Goal: Information Seeking & Learning: Learn about a topic

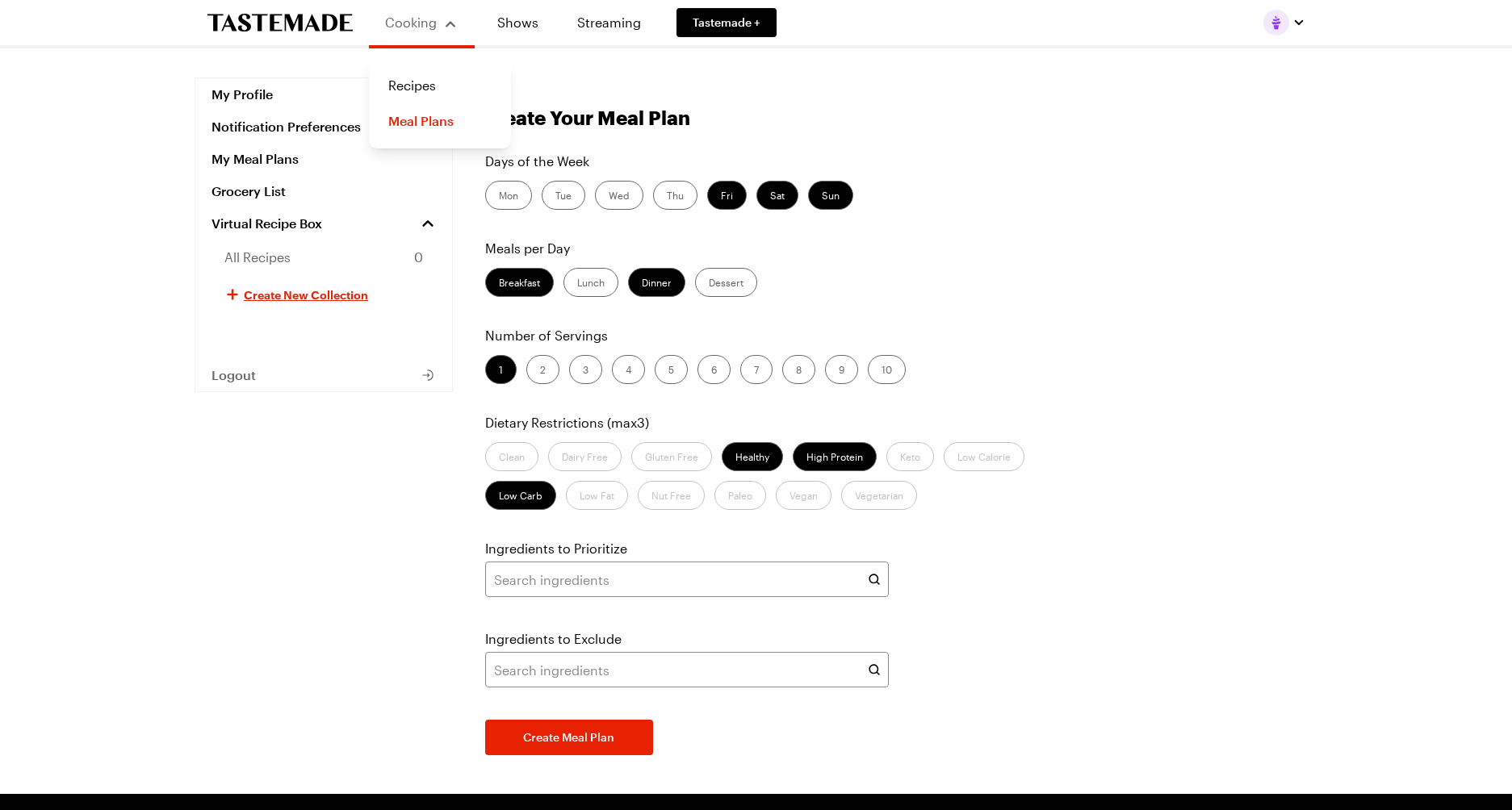
click at [411, 27] on span "Cooking" at bounding box center [411, 22] width 52 height 15
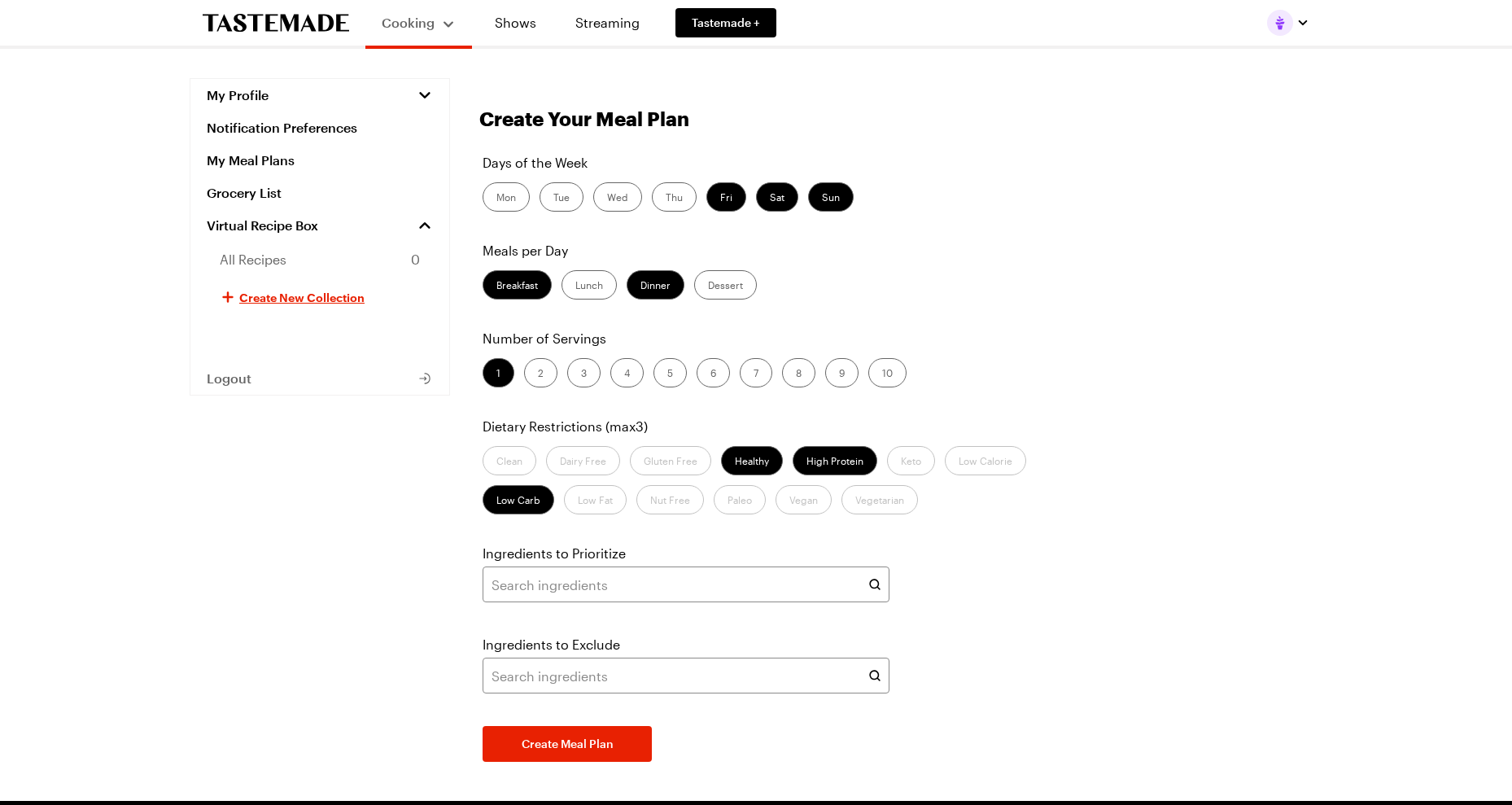
click at [415, 27] on span "Cooking" at bounding box center [408, 22] width 53 height 15
click at [420, 81] on link "Recipes" at bounding box center [436, 86] width 124 height 36
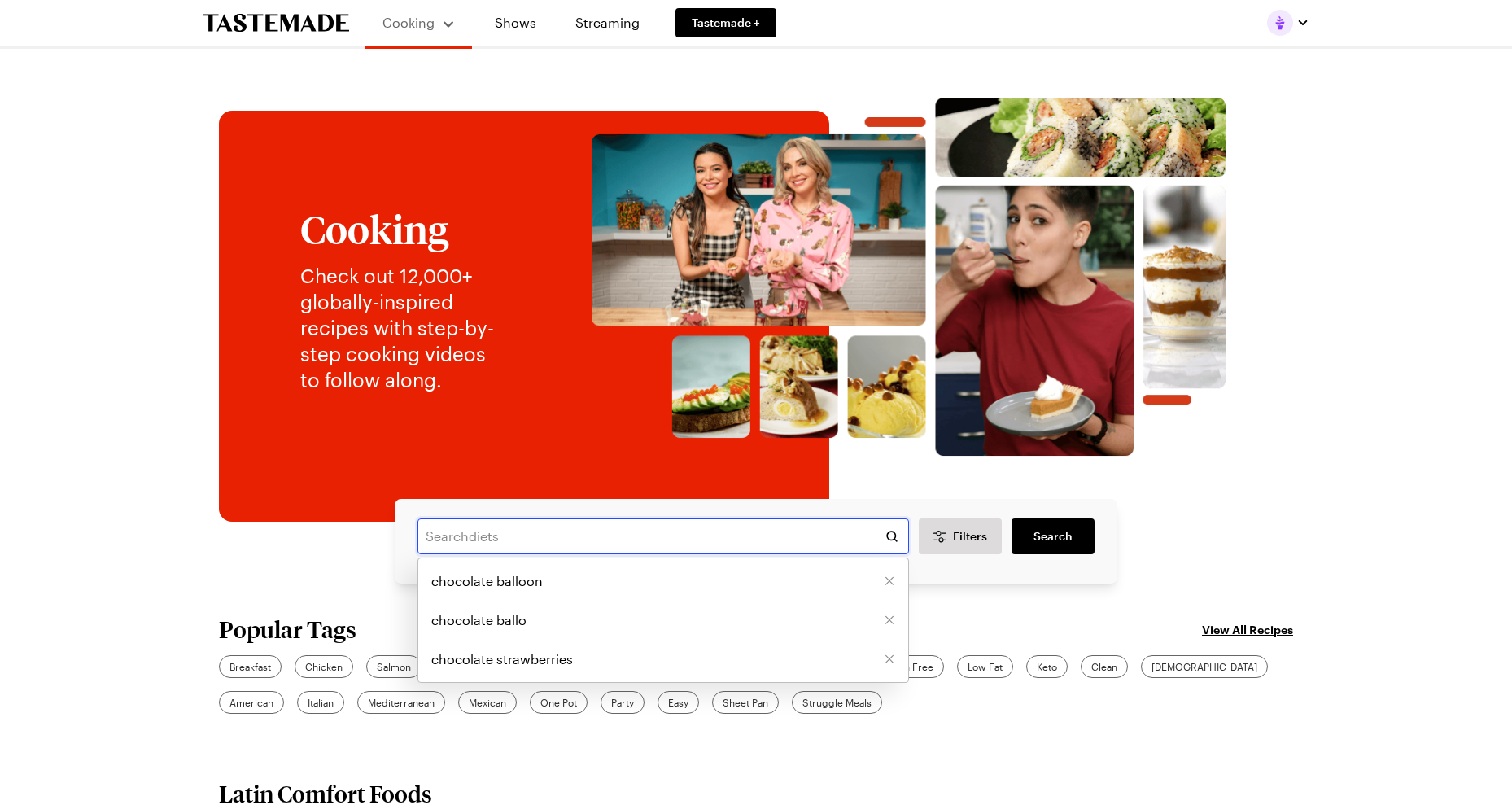
click at [643, 542] on input "text" at bounding box center [663, 537] width 492 height 36
type input "pizza recipe"
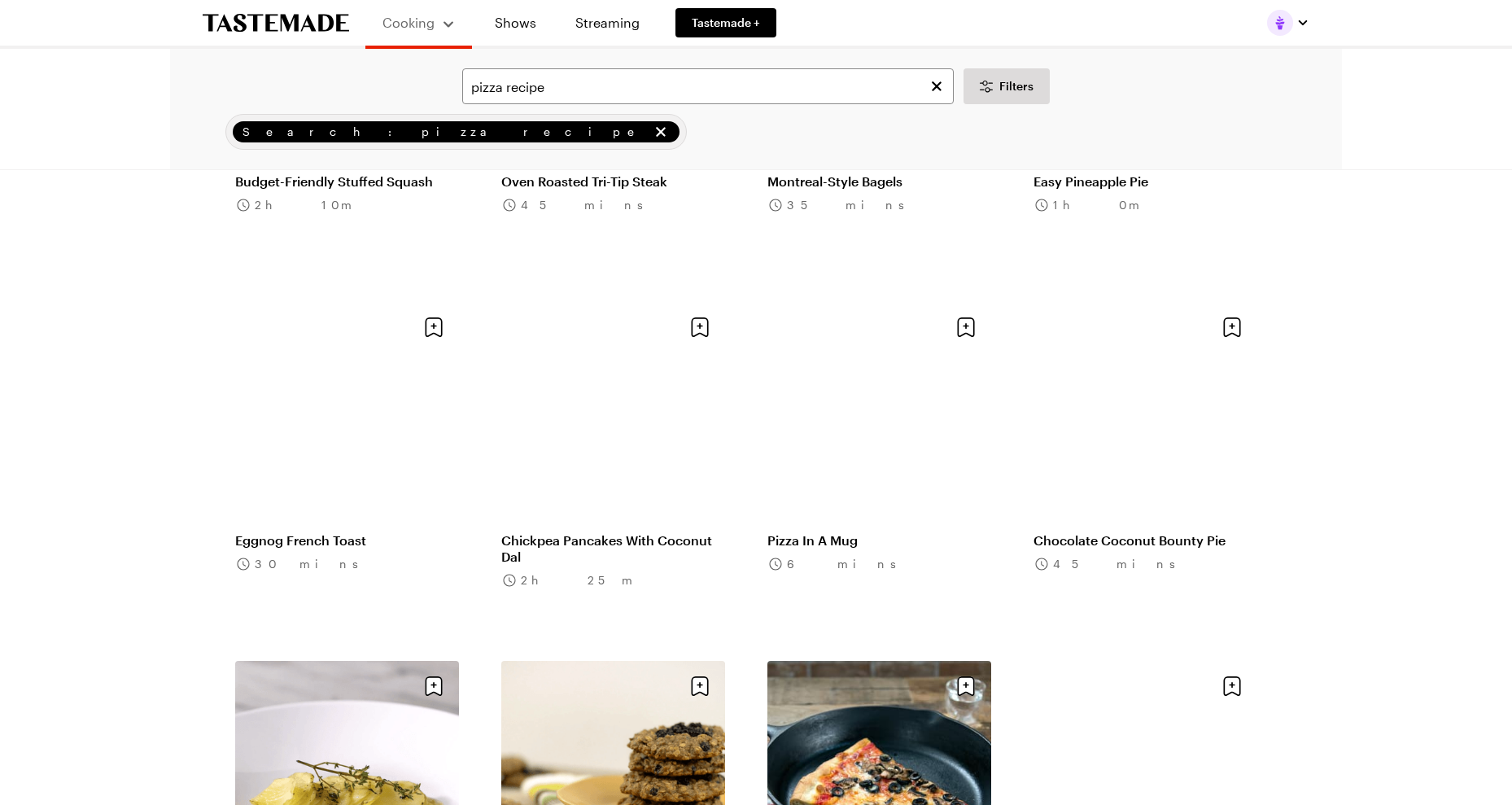
scroll to position [3744, 0]
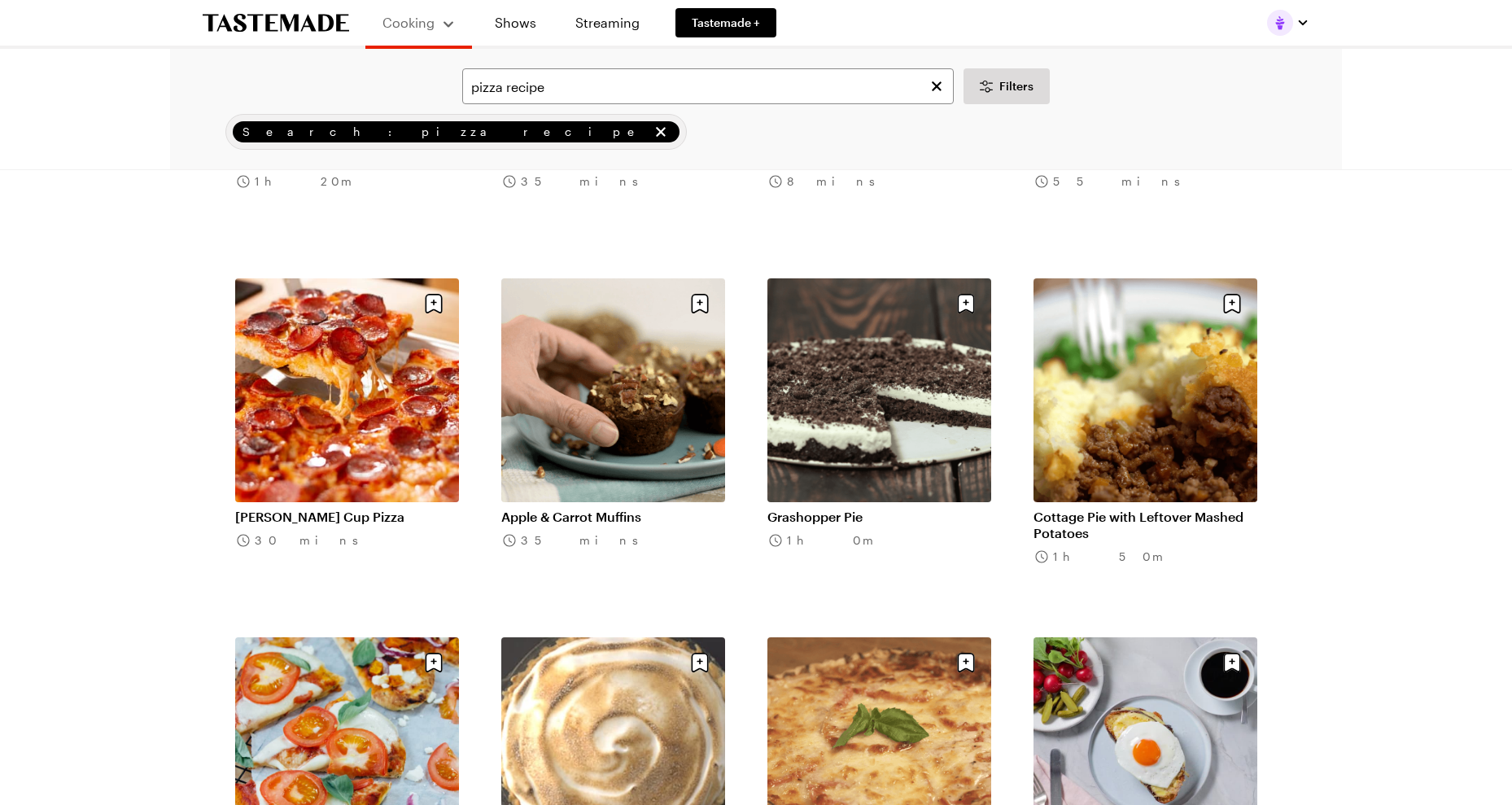
scroll to position [4314, 0]
click at [378, 508] on link "[PERSON_NAME] Cup Pizza" at bounding box center [347, 515] width 224 height 16
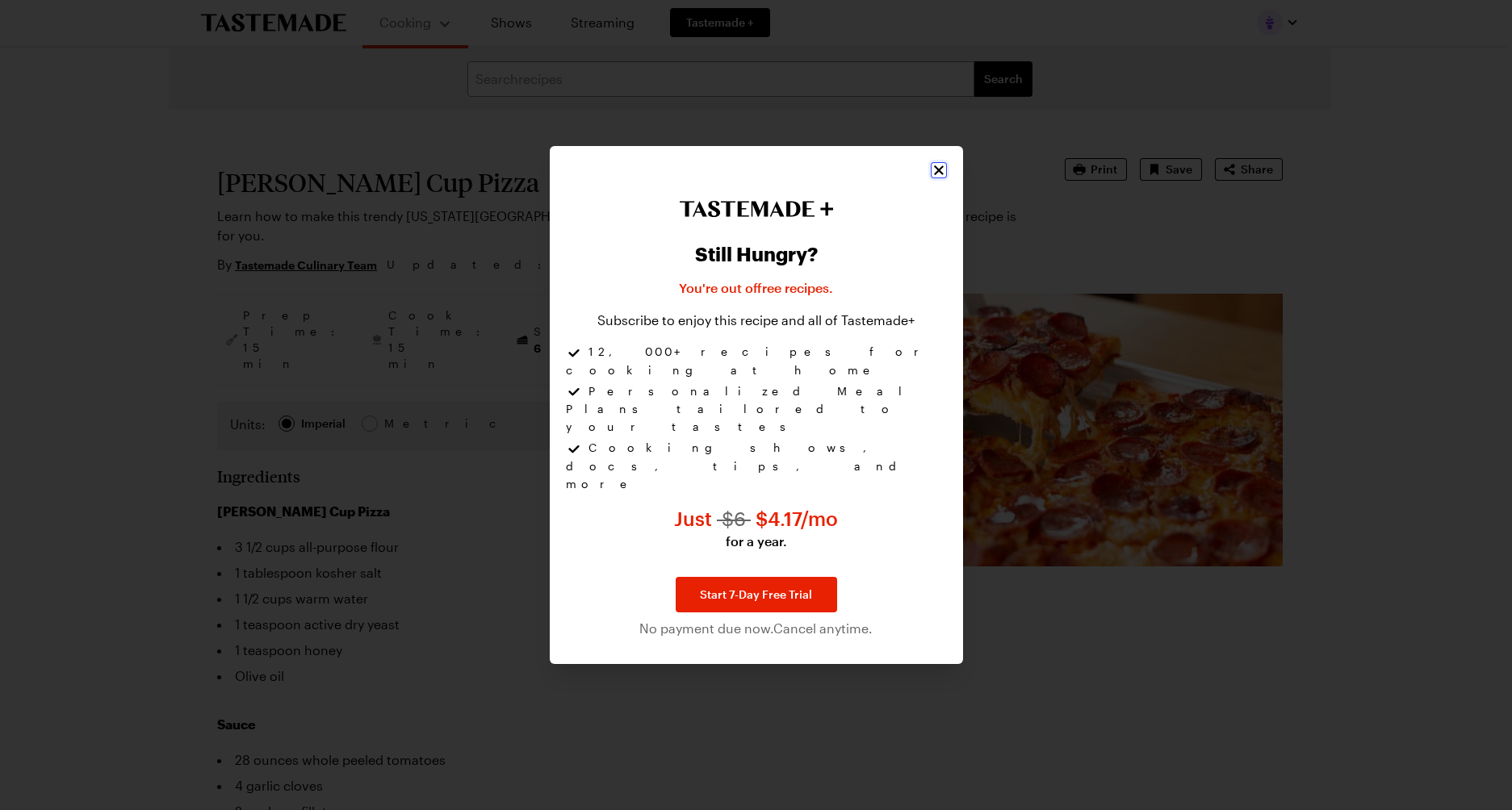
click at [933, 178] on icon "Close" at bounding box center [938, 170] width 16 height 16
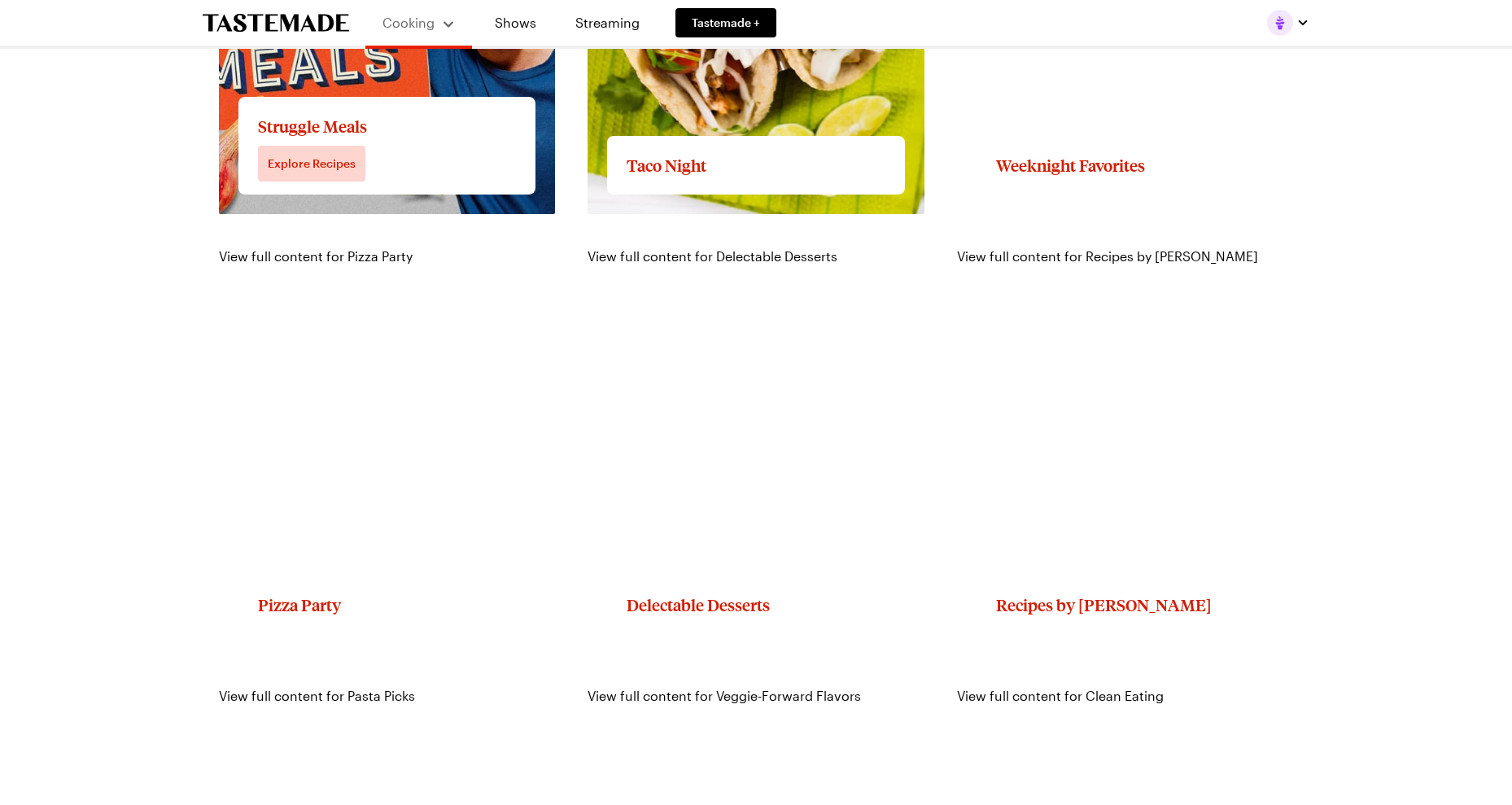
scroll to position [2117, 0]
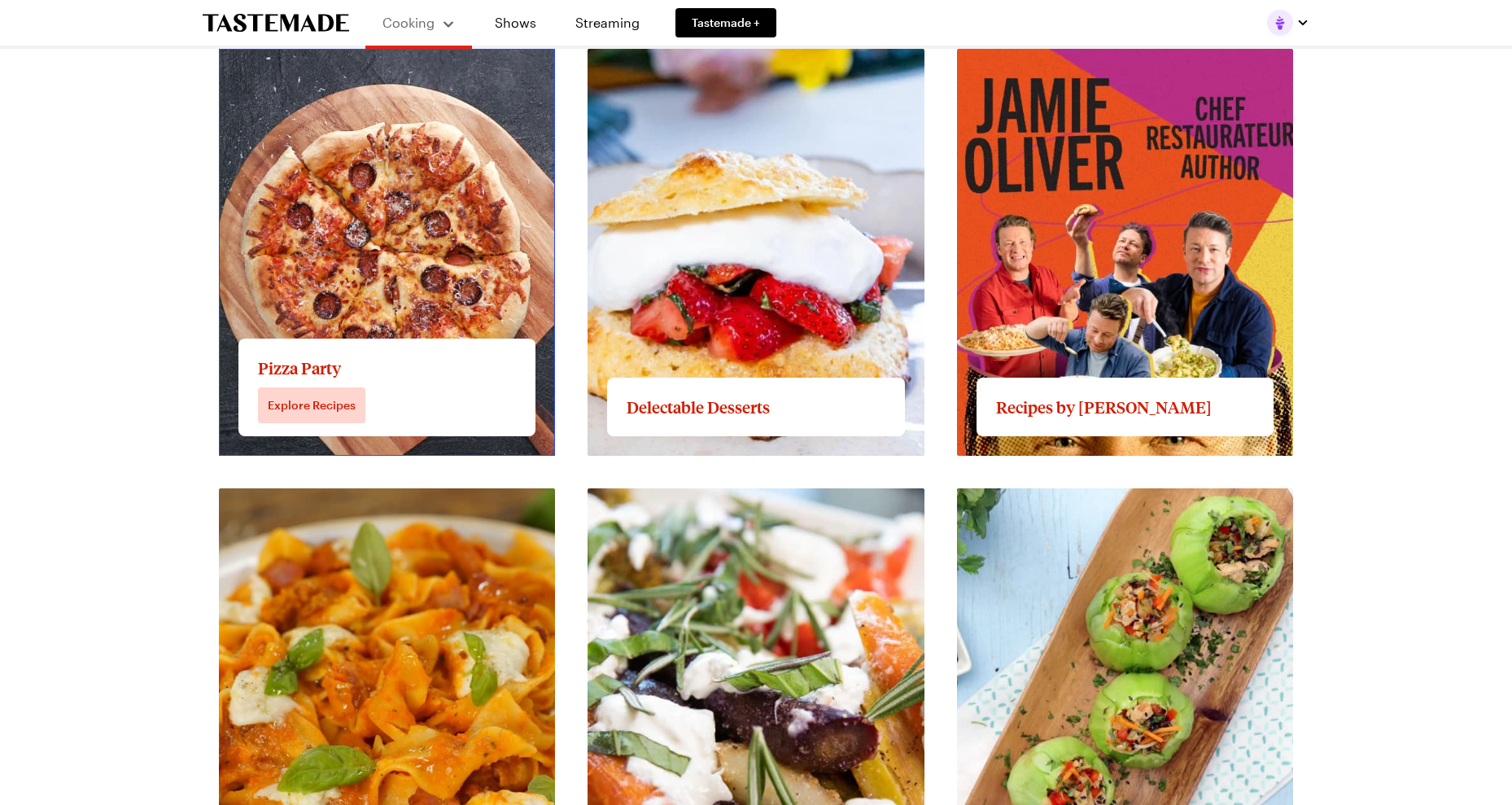
click at [412, 66] on link "View full content for Pizza Party" at bounding box center [315, 58] width 193 height 15
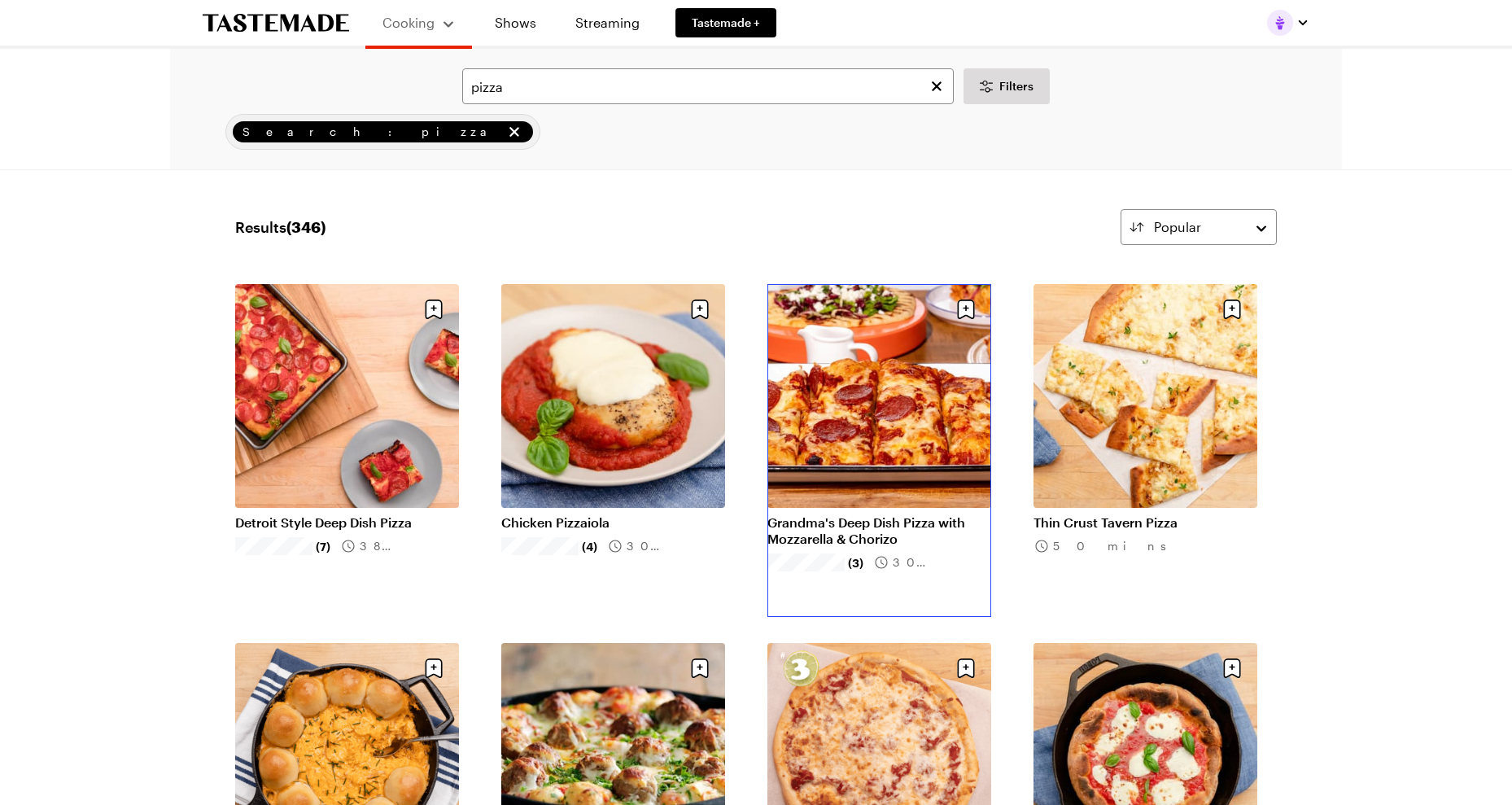
click at [884, 515] on link "Grandma's Deep Dish Pizza with Mozzarella & Chorizo" at bounding box center [879, 531] width 224 height 32
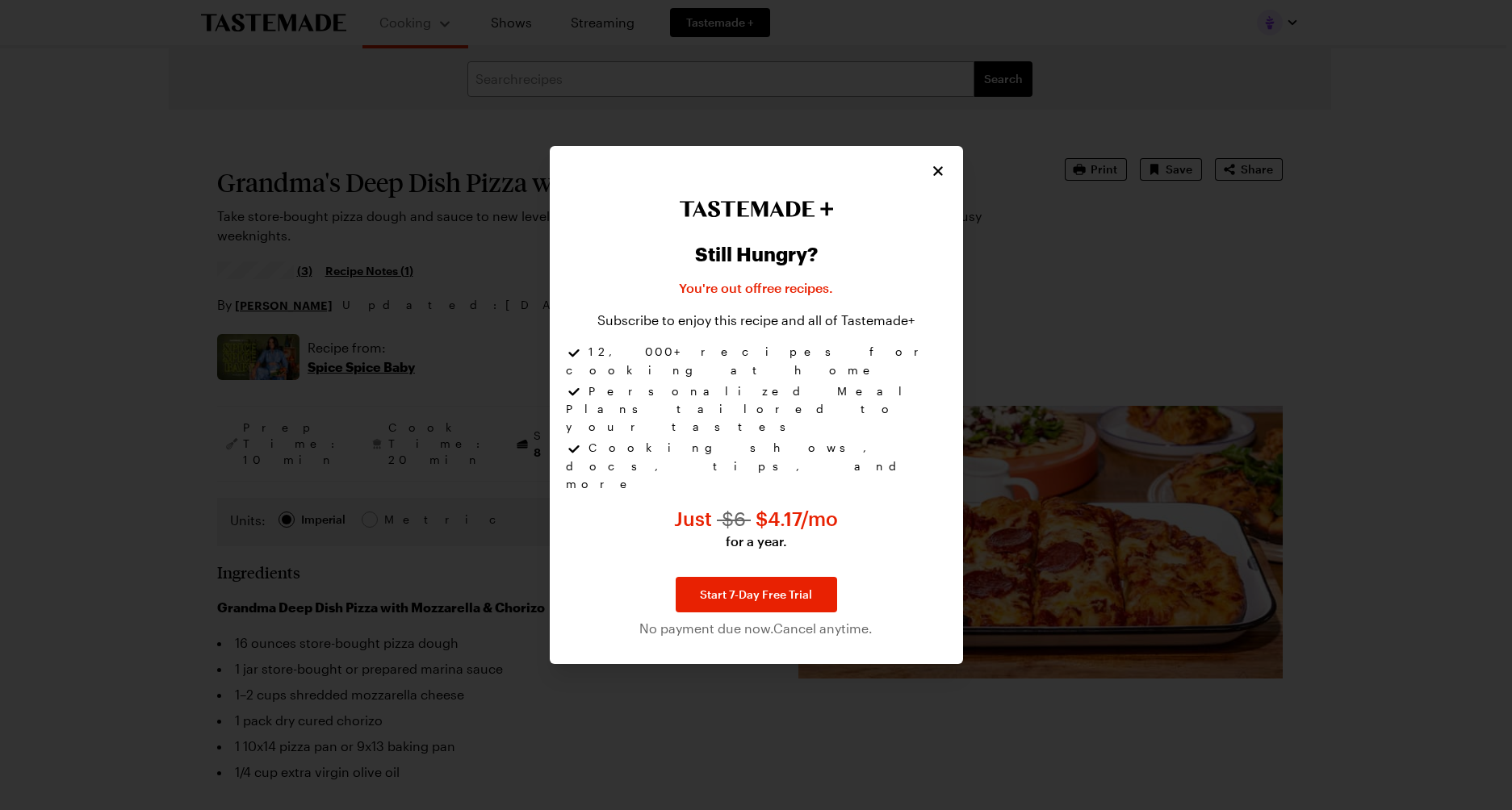
type textarea "x"
click at [933, 178] on icon "Close" at bounding box center [938, 170] width 16 height 16
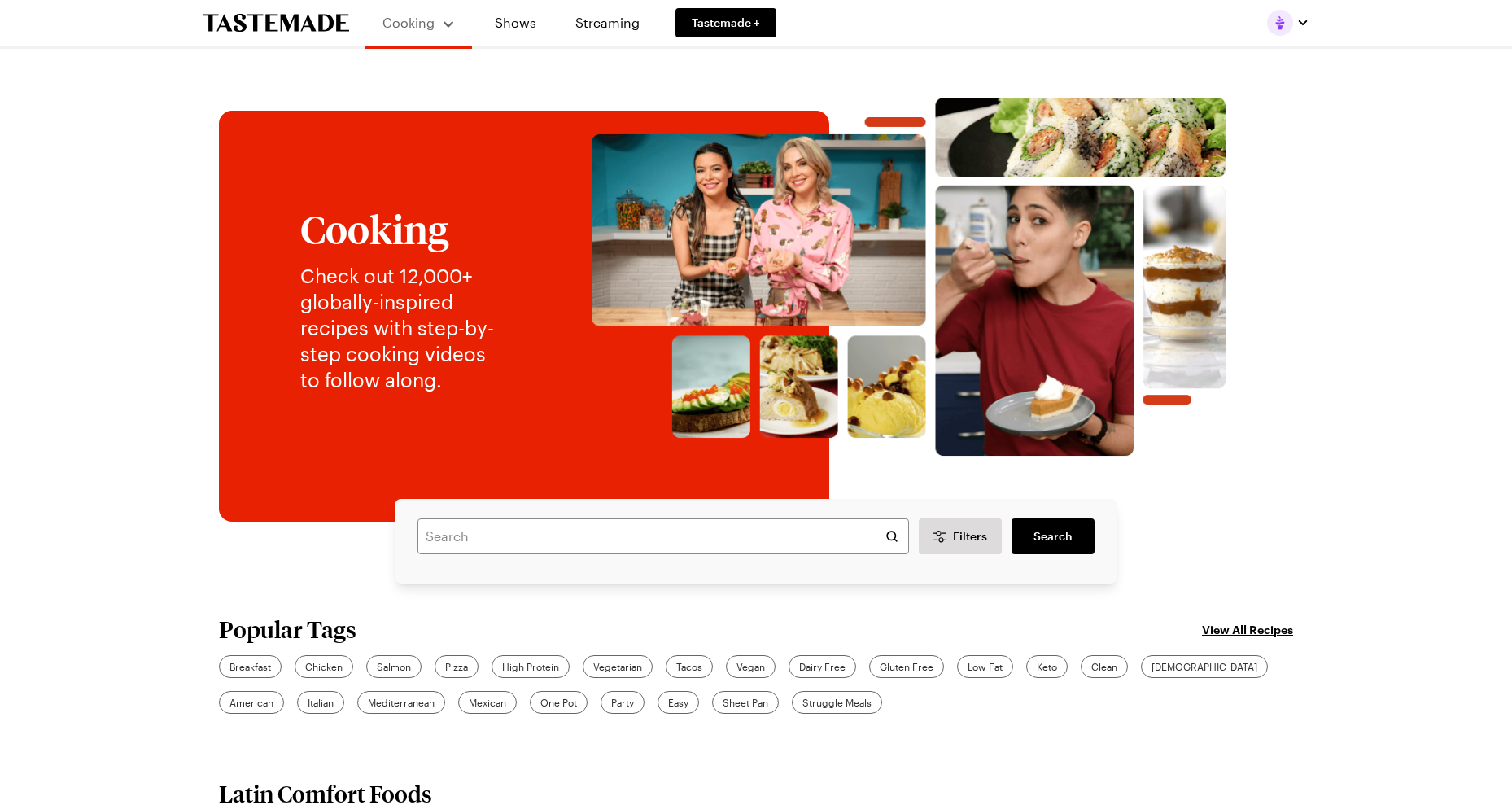
click at [1310, 26] on div "Cooking Shows Streaming Tastemade +" at bounding box center [756, 23] width 1172 height 46
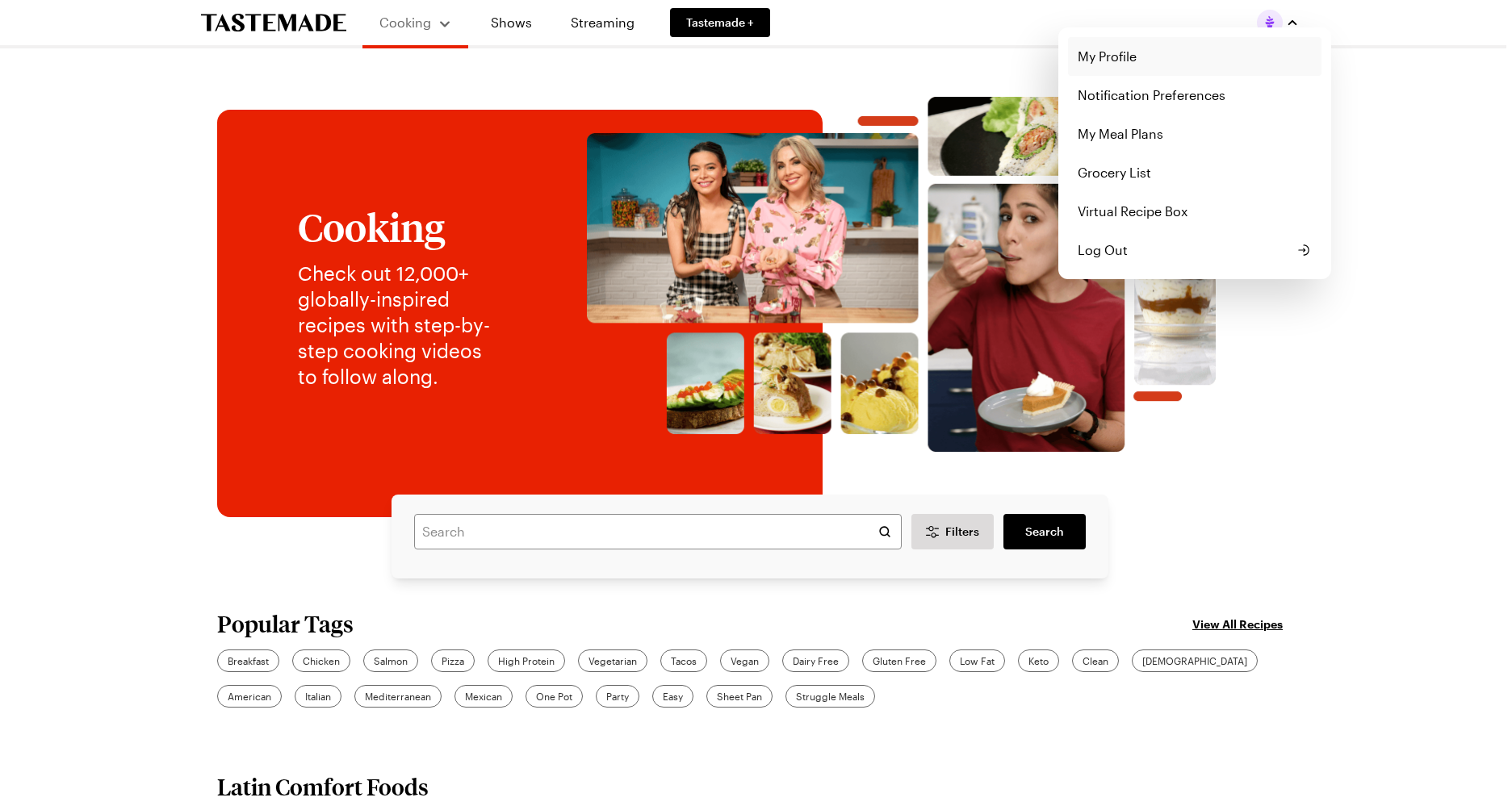
click at [1113, 53] on link "My Profile" at bounding box center [1194, 57] width 253 height 39
